Goal: Find specific page/section: Find specific page/section

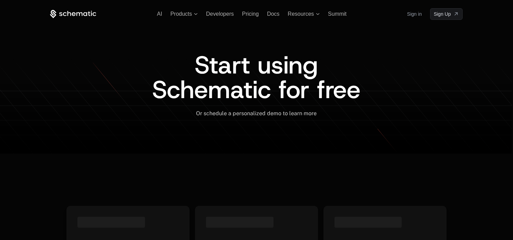
click at [414, 15] on link "Sign in" at bounding box center [414, 14] width 15 height 11
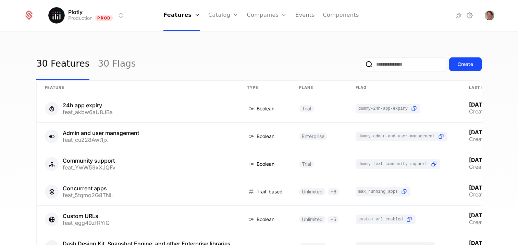
click at [229, 36] on link "Plans" at bounding box center [233, 33] width 35 height 5
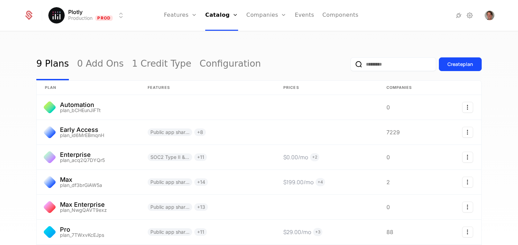
click at [263, 36] on link "Companies" at bounding box center [269, 33] width 31 height 5
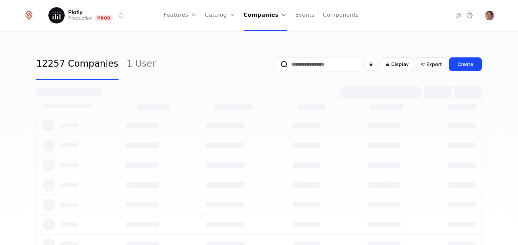
click at [302, 63] on input "email" at bounding box center [319, 65] width 86 height 14
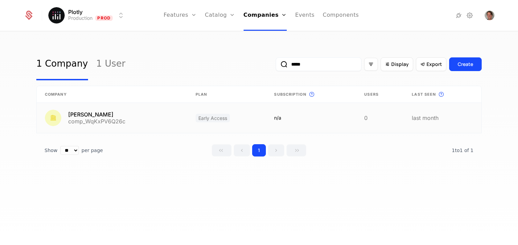
type input "*****"
click at [85, 116] on link at bounding box center [112, 118] width 151 height 30
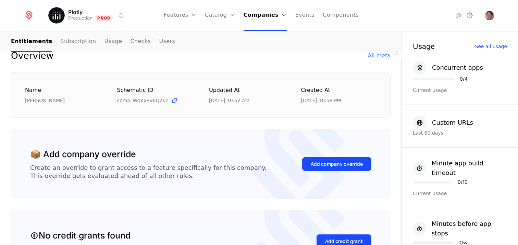
scroll to position [63, 0]
